Goal: Task Accomplishment & Management: Manage account settings

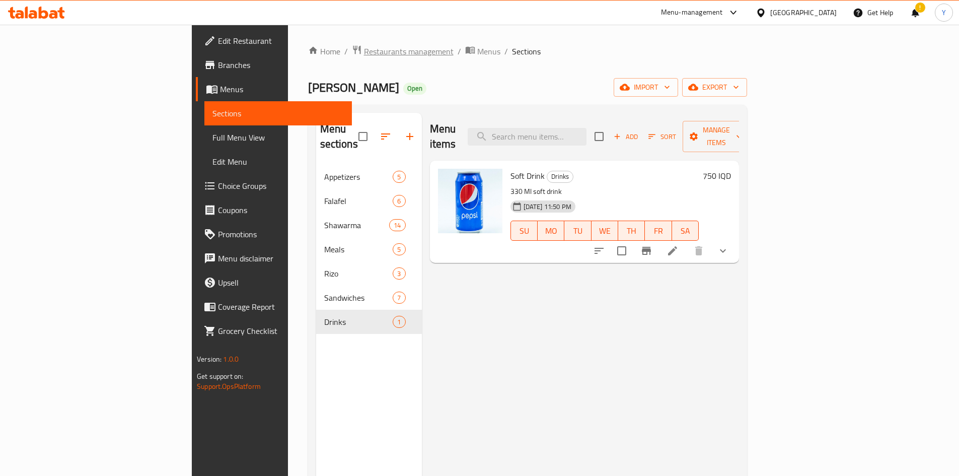
click at [364, 53] on span "Restaurants management" at bounding box center [409, 51] width 90 height 12
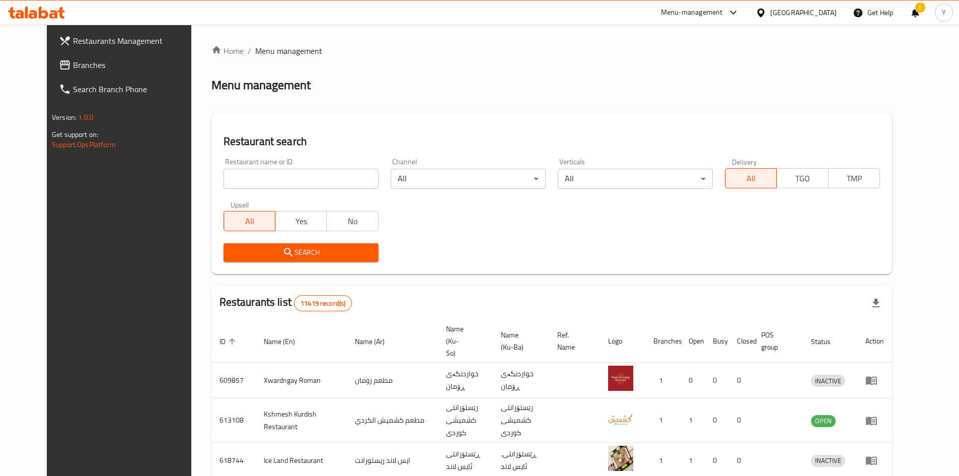
click at [260, 170] on input "search" at bounding box center [300, 179] width 155 height 20
type input "ا"
type input "هوسة"
click button "Search" at bounding box center [300, 252] width 155 height 19
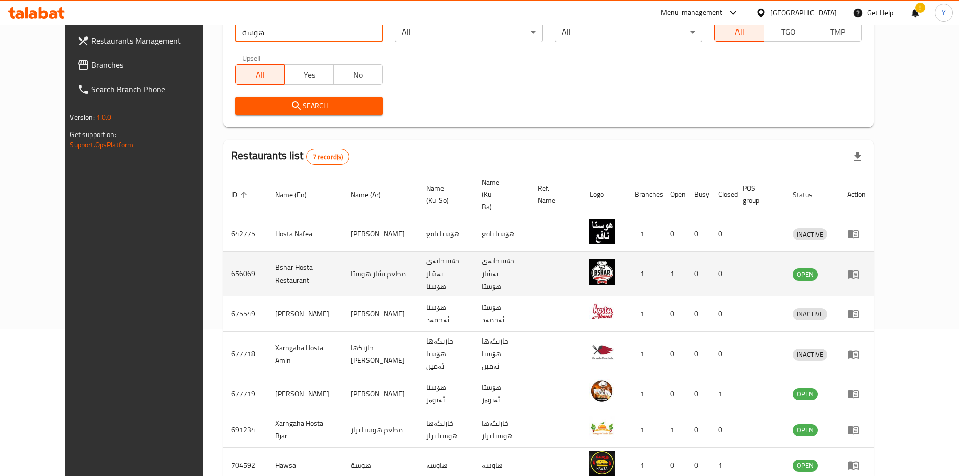
scroll to position [151, 0]
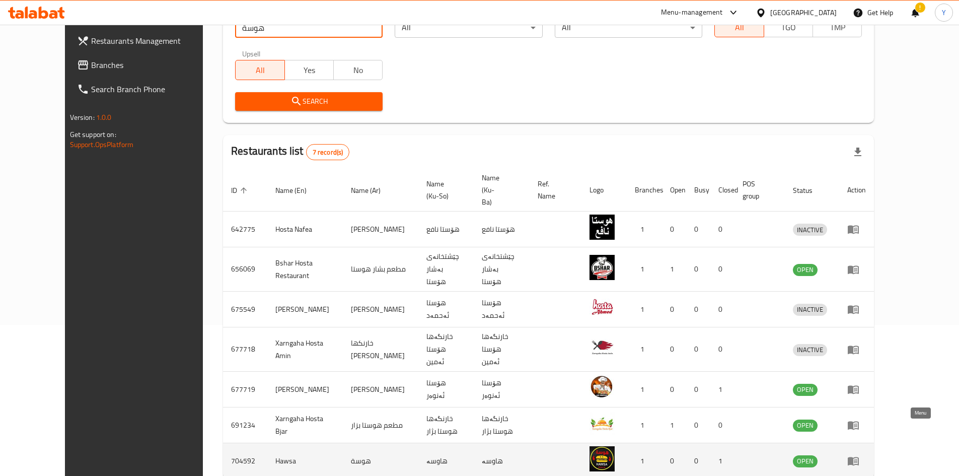
click at [859, 457] on icon "enhanced table" at bounding box center [852, 461] width 11 height 9
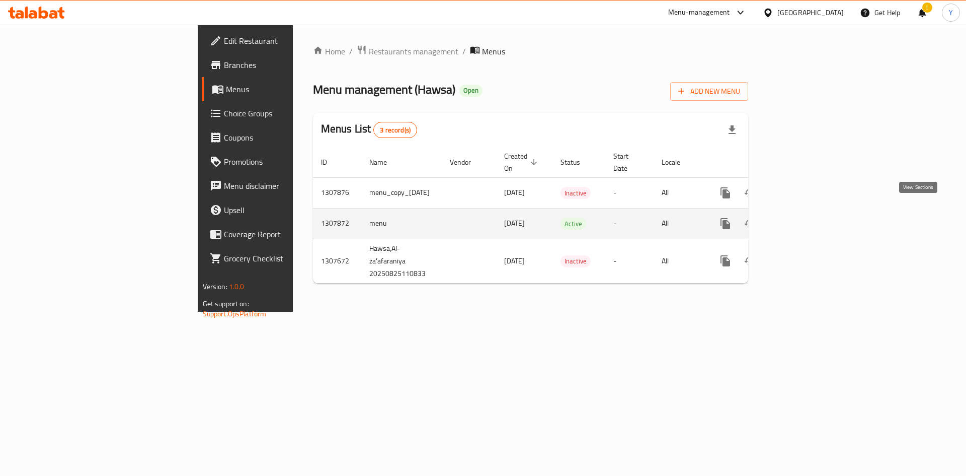
click at [804, 217] on icon "enhanced table" at bounding box center [798, 223] width 12 height 12
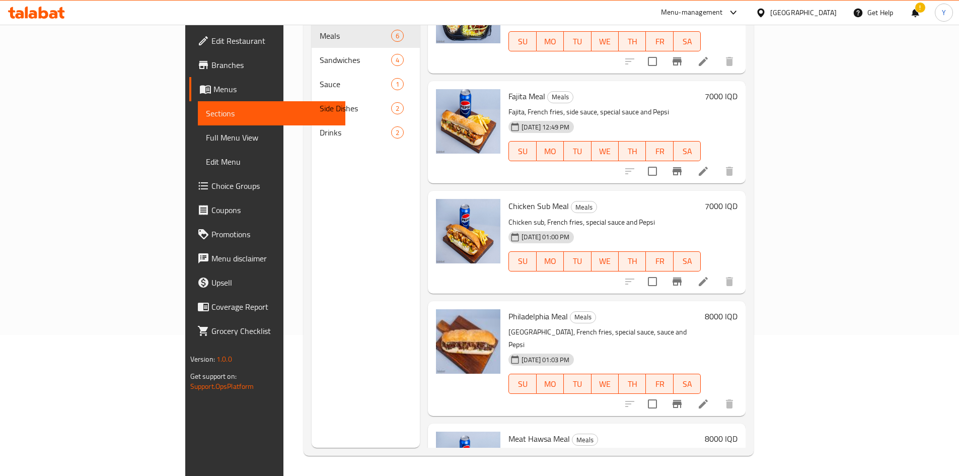
scroll to position [159, 0]
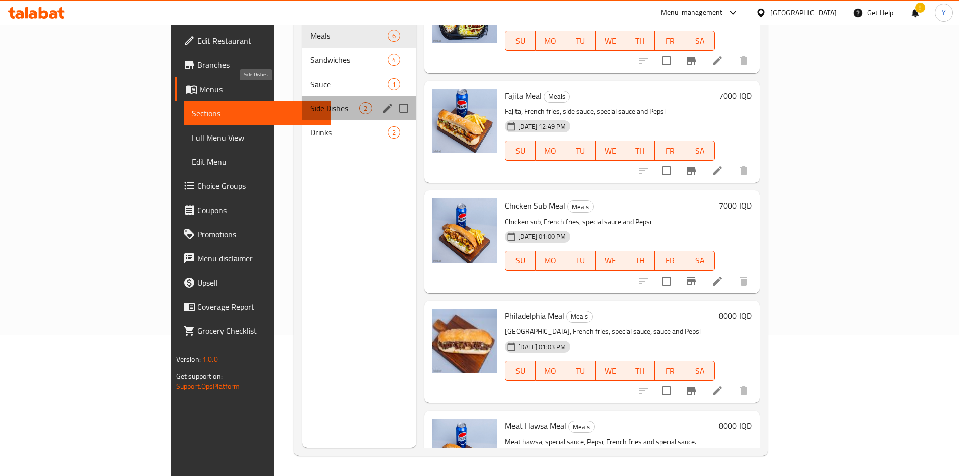
click at [310, 102] on span "Side Dishes" at bounding box center [334, 108] width 49 height 12
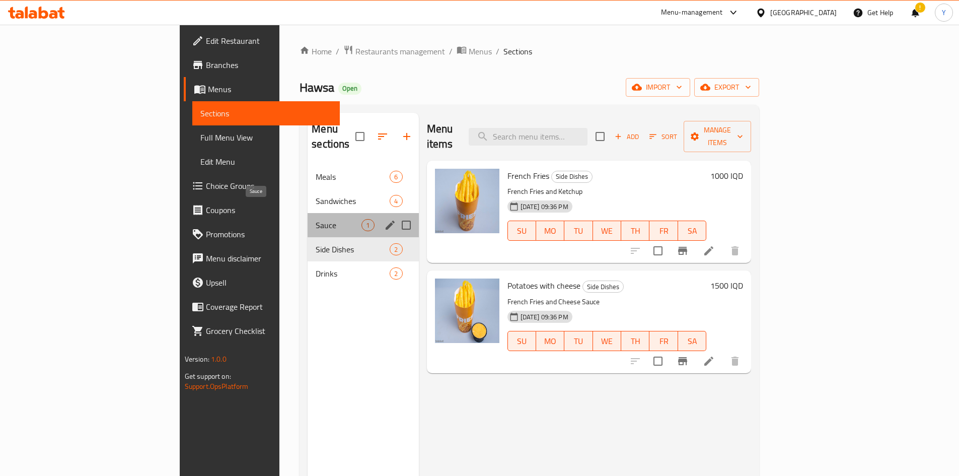
click at [316, 219] on span "Sauce" at bounding box center [339, 225] width 46 height 12
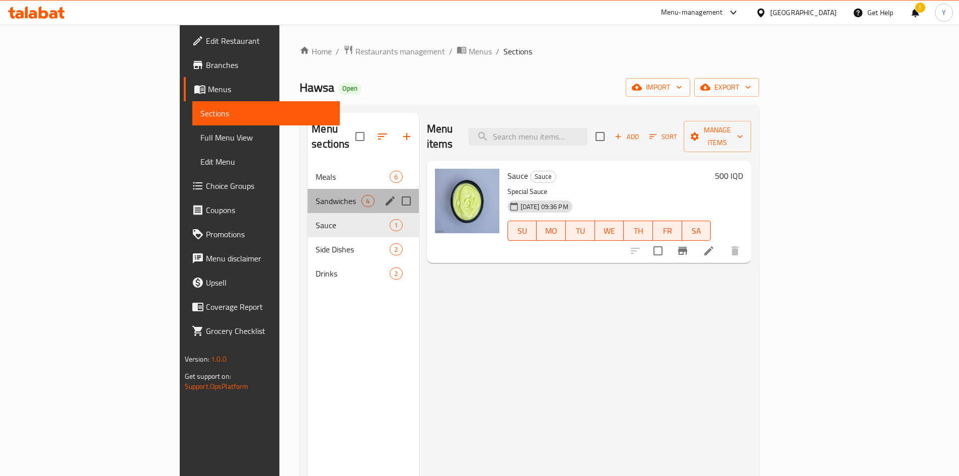
click at [307, 189] on div "Sandwiches 4" at bounding box center [362, 201] width 111 height 24
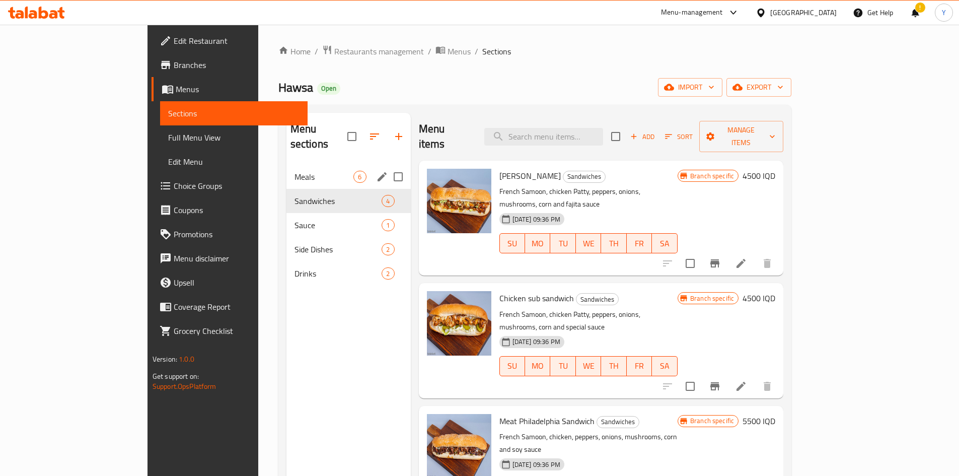
click at [294, 171] on span "Meals" at bounding box center [323, 177] width 59 height 12
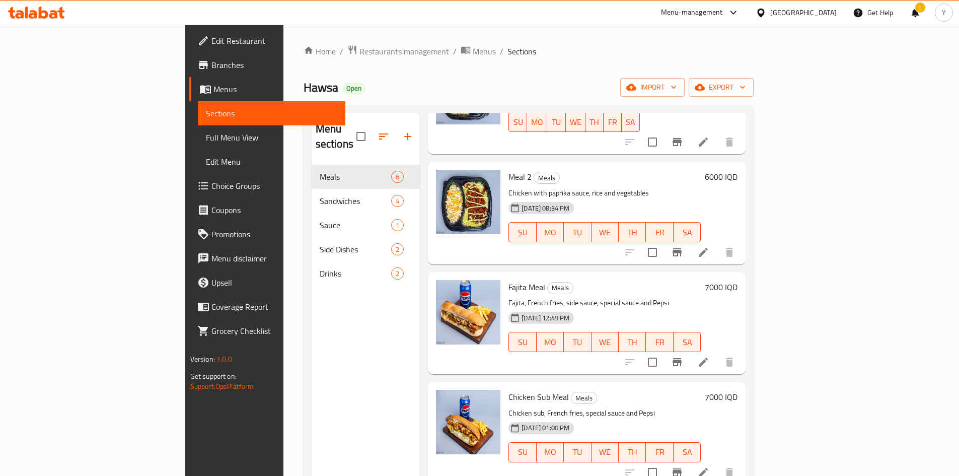
scroll to position [101, 0]
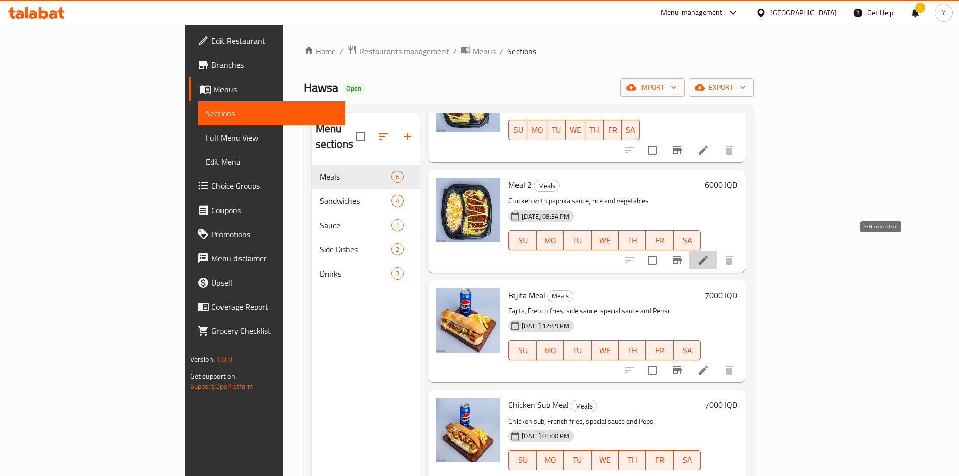
click at [709, 254] on icon at bounding box center [703, 260] width 12 height 12
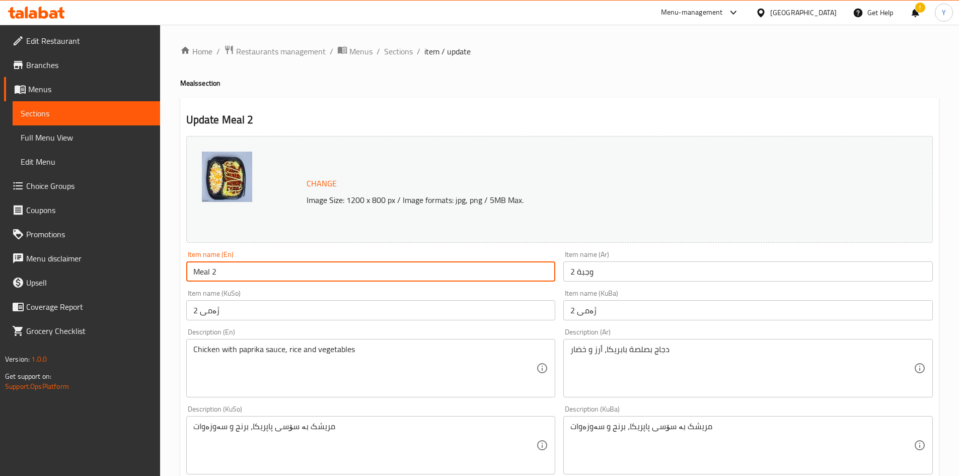
drag, startPoint x: 221, startPoint y: 272, endPoint x: 185, endPoint y: 268, distance: 37.0
click at [185, 268] on div "Item name (En) Meal 2 Item name (En)" at bounding box center [370, 266] width 377 height 39
type input "ؤ"
type input "Chicken meal"
click at [604, 267] on input "وجبة 2" at bounding box center [747, 271] width 369 height 20
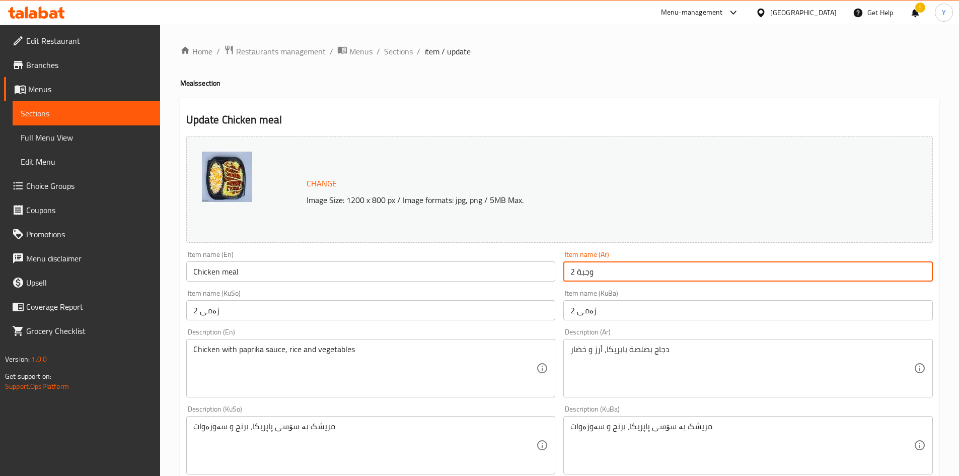
click at [604, 267] on input "وجبة 2" at bounding box center [747, 271] width 369 height 20
type input ","
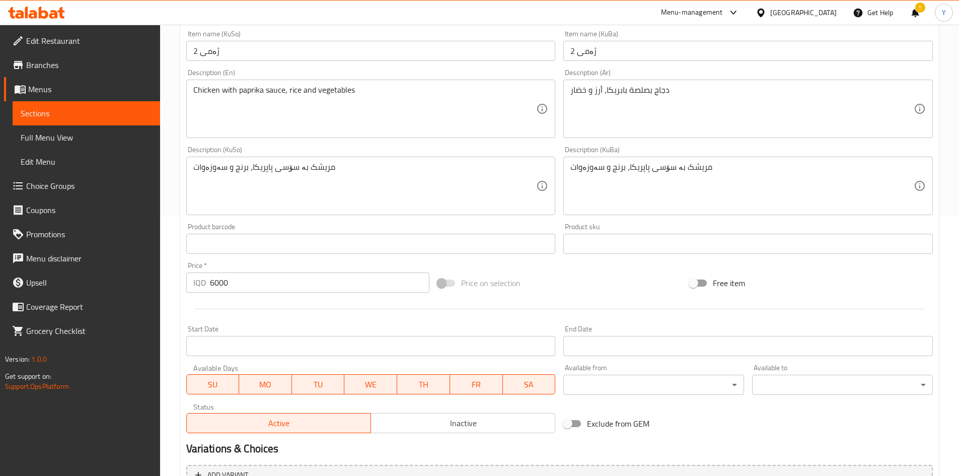
scroll to position [366, 0]
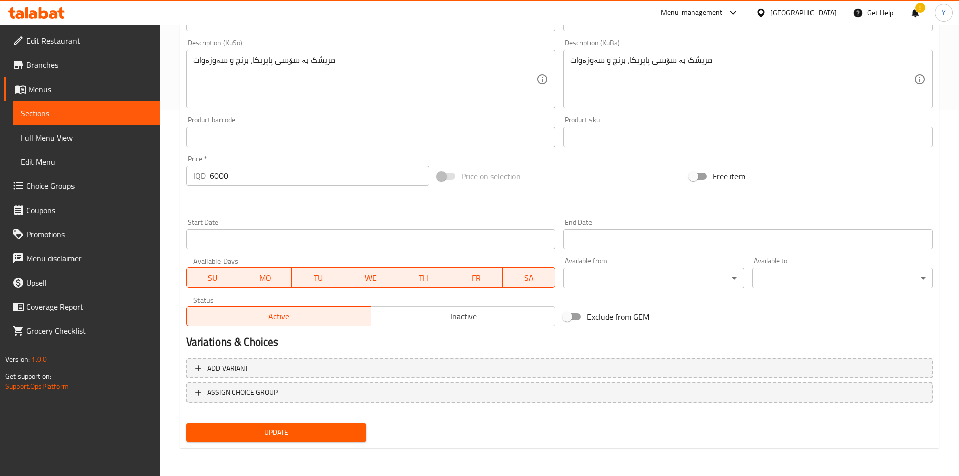
type input "وجبة دجاج"
click at [331, 429] on span "Update" at bounding box center [276, 432] width 165 height 13
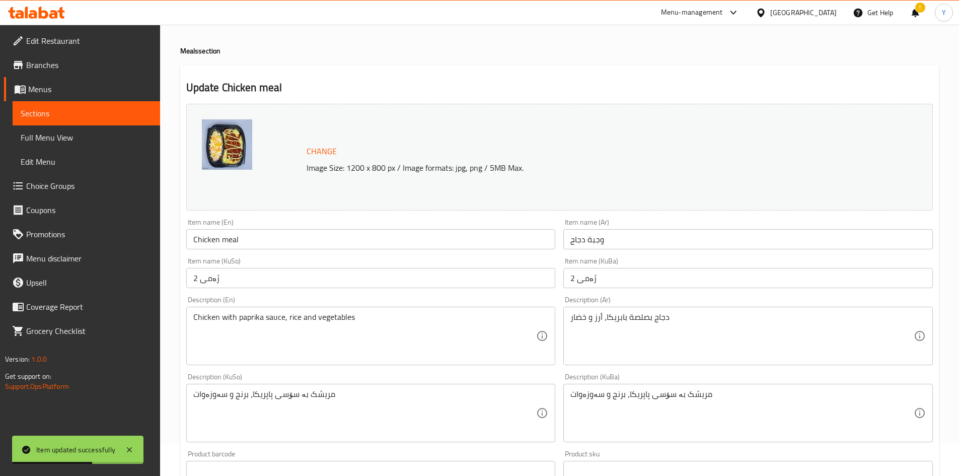
scroll to position [0, 0]
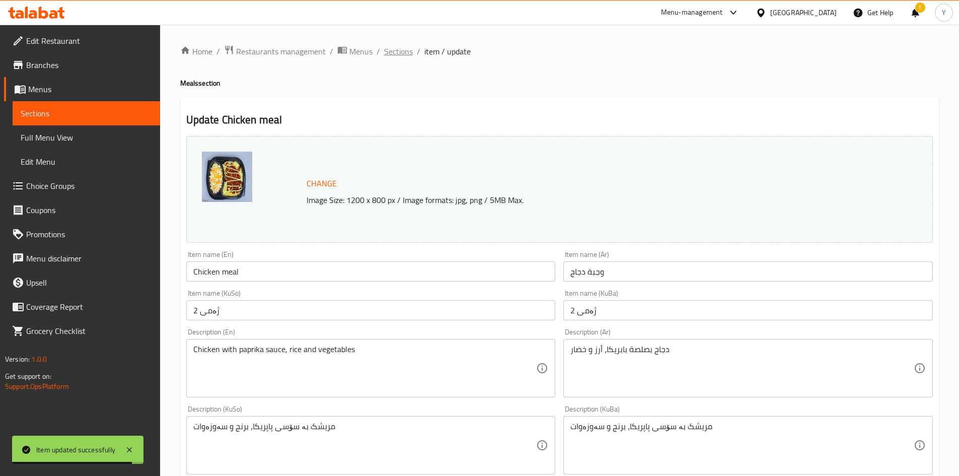
click at [409, 51] on span "Sections" at bounding box center [398, 51] width 29 height 12
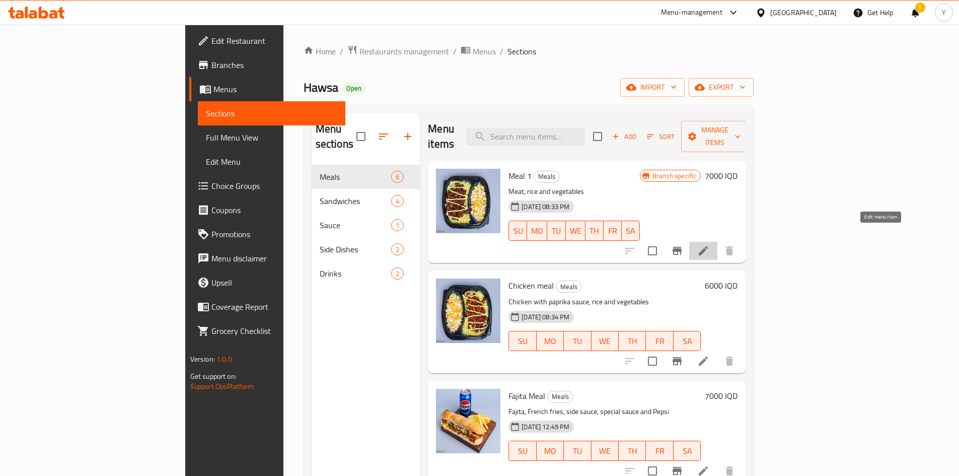
click at [709, 245] on icon at bounding box center [703, 251] width 12 height 12
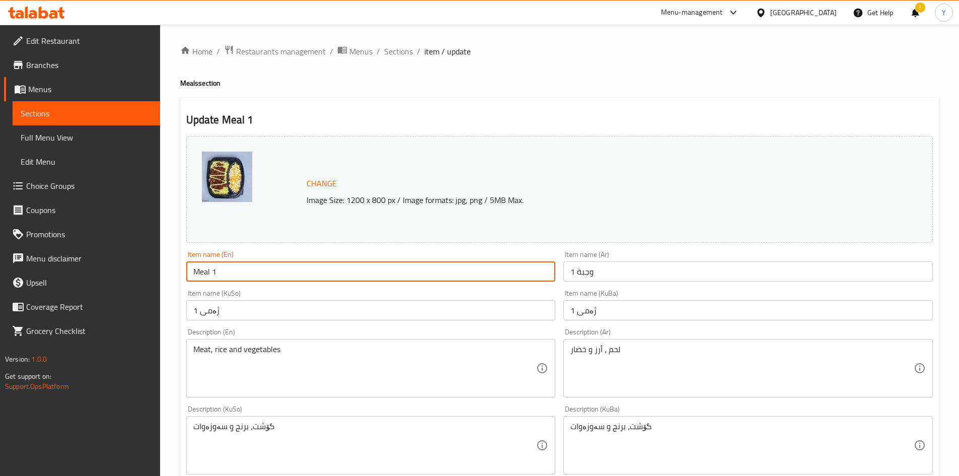
drag, startPoint x: 216, startPoint y: 272, endPoint x: 194, endPoint y: 274, distance: 22.7
click at [194, 274] on input "Meal 1" at bounding box center [370, 271] width 369 height 20
click at [223, 269] on input "Meal 1" at bounding box center [370, 271] width 369 height 20
type input "meat Meal"
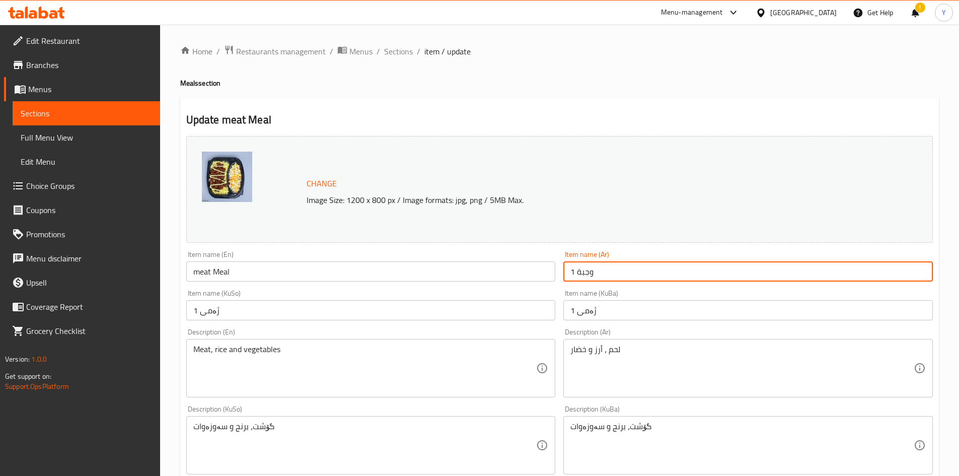
drag, startPoint x: 606, startPoint y: 270, endPoint x: 562, endPoint y: 273, distance: 44.4
click at [562, 273] on div "Item name (Ar) وجبة 1 Item name (Ar)" at bounding box center [747, 266] width 377 height 39
click at [585, 272] on input "وجبة 1" at bounding box center [747, 271] width 369 height 20
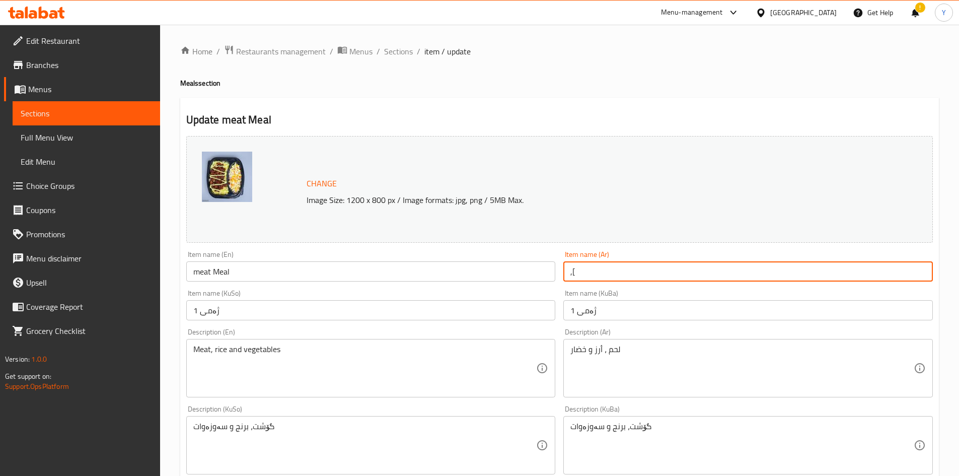
type input ","
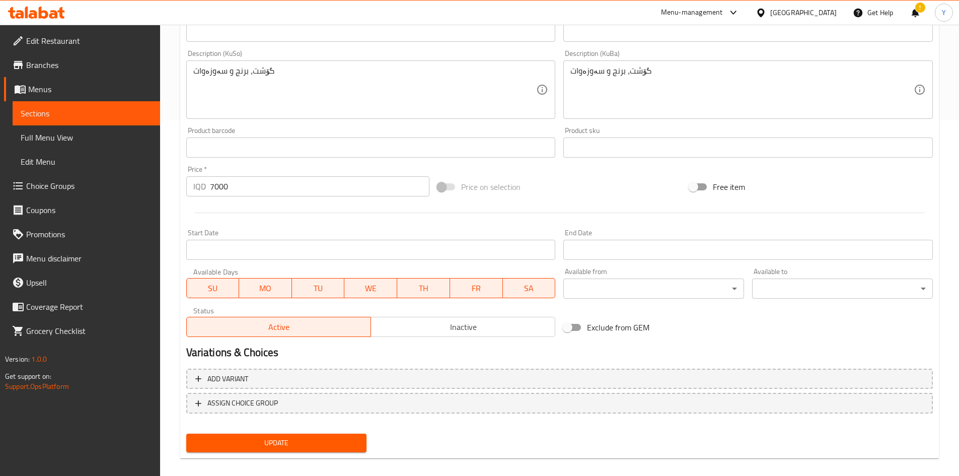
scroll to position [366, 0]
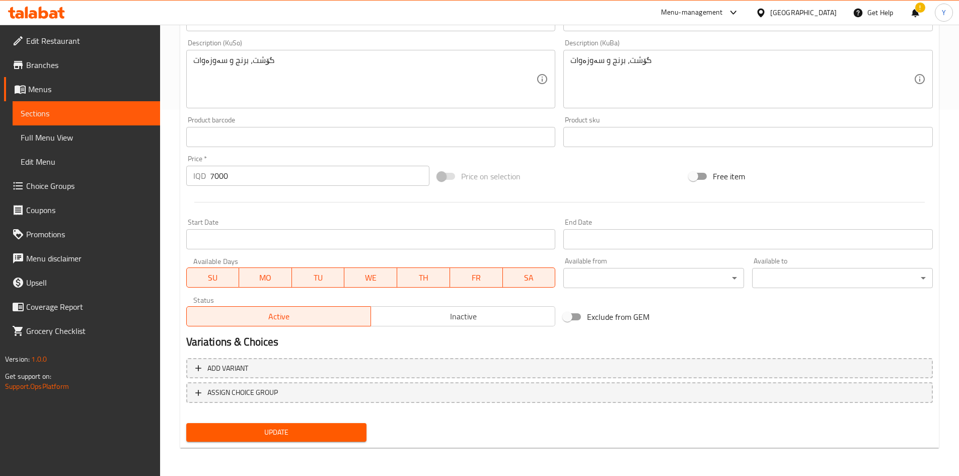
type input "وجبة لحم"
click at [306, 430] on span "Update" at bounding box center [276, 432] width 165 height 13
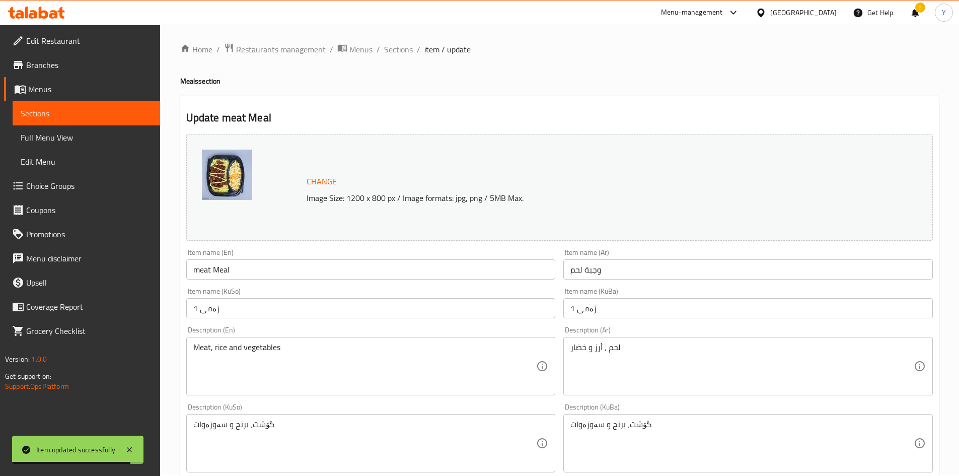
scroll to position [0, 0]
click at [410, 57] on span "Sections" at bounding box center [398, 51] width 29 height 12
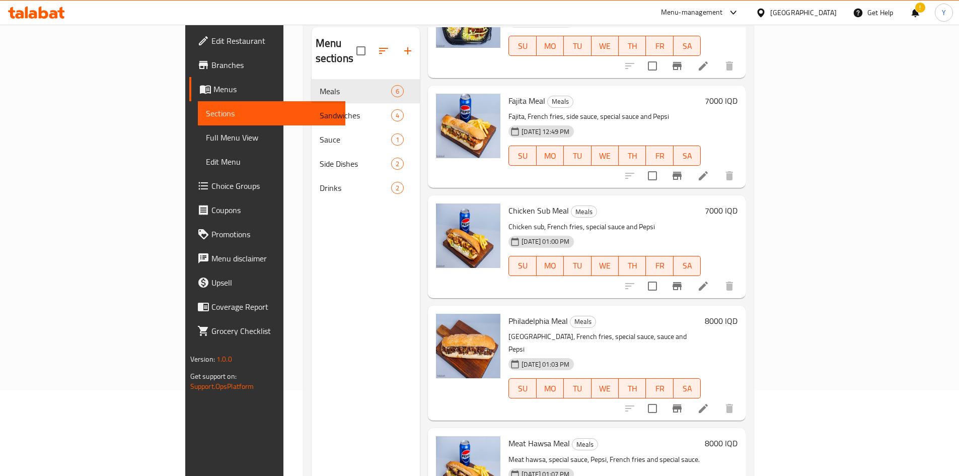
scroll to position [101, 0]
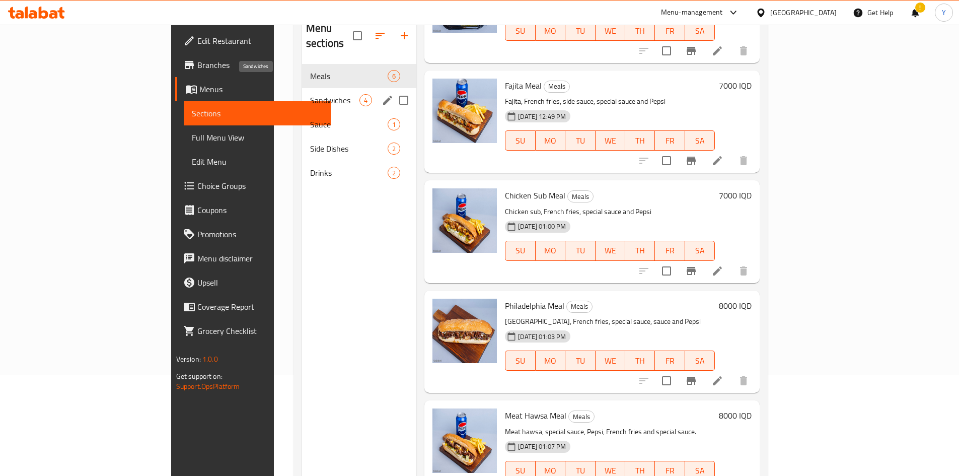
click at [310, 94] on span "Sandwiches" at bounding box center [334, 100] width 49 height 12
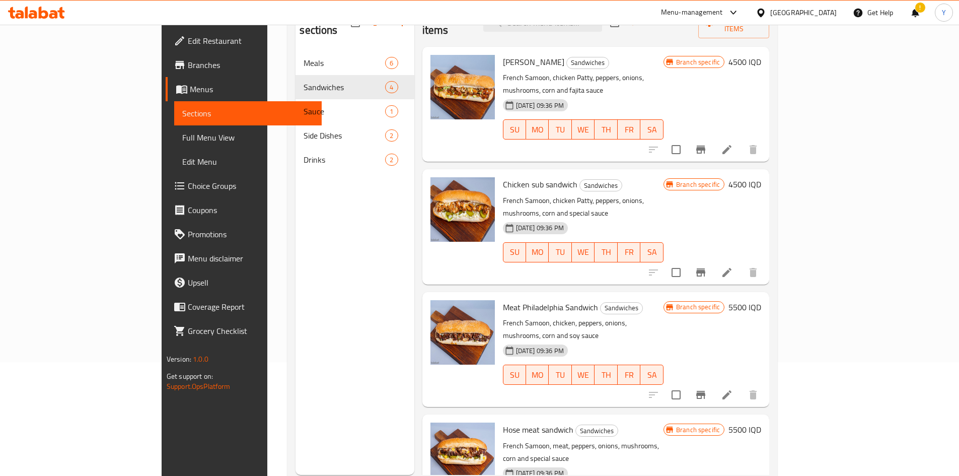
scroll to position [141, 0]
